Goal: Check status: Check status

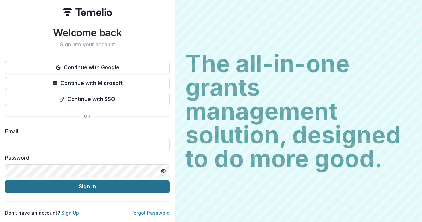
click at [103, 183] on button "Sign In" at bounding box center [87, 186] width 165 height 13
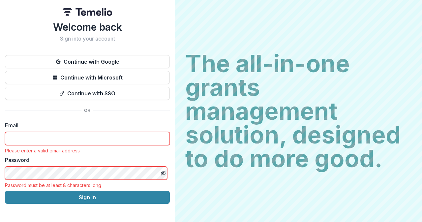
click at [84, 136] on input at bounding box center [87, 138] width 165 height 13
click at [62, 152] on div "Please enter a valid email address" at bounding box center [87, 151] width 165 height 6
click at [64, 136] on input at bounding box center [87, 138] width 165 height 13
type input "**********"
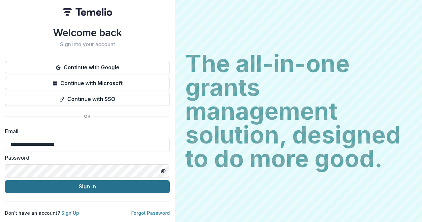
click at [55, 187] on button "Sign In" at bounding box center [87, 186] width 165 height 13
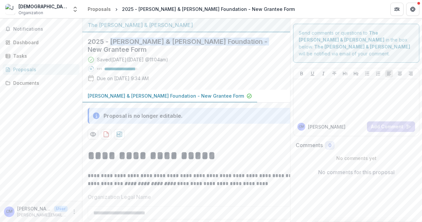
drag, startPoint x: 112, startPoint y: 41, endPoint x: 245, endPoint y: 40, distance: 132.4
click at [245, 40] on h2 "2025 - [PERSON_NAME] & [PERSON_NAME] Foundation - New Grantee Form" at bounding box center [181, 46] width 187 height 16
copy h2 "[PERSON_NAME] & [PERSON_NAME] Foundation"
